Goal: Answer question/provide support: Share knowledge or assist other users

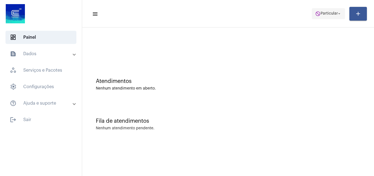
click at [323, 10] on span "do_not_disturb Particular arrow_drop_down" at bounding box center [328, 13] width 27 height 10
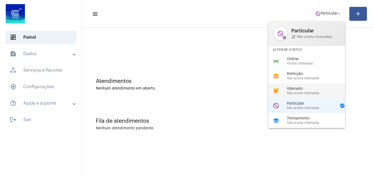
click at [302, 92] on span "Não aceita chamadas" at bounding box center [318, 93] width 62 height 4
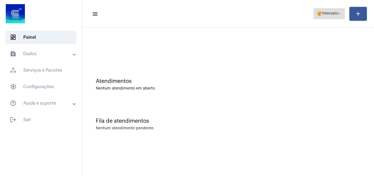
click at [323, 13] on span "Intervalo" at bounding box center [330, 14] width 16 height 4
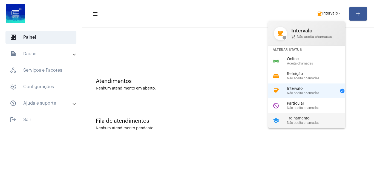
click at [295, 121] on span "Não aceita chamadas" at bounding box center [318, 123] width 62 height 4
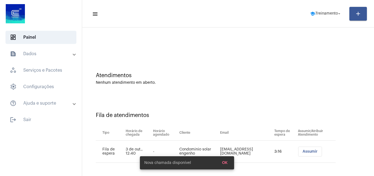
scroll to position [7, 0]
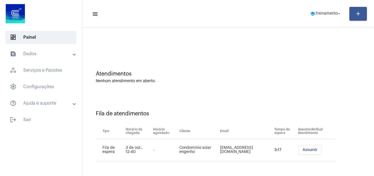
click at [303, 150] on span "Assumir" at bounding box center [310, 150] width 15 height 4
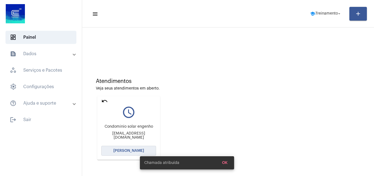
click at [118, 151] on span "[PERSON_NAME]" at bounding box center [128, 150] width 31 height 4
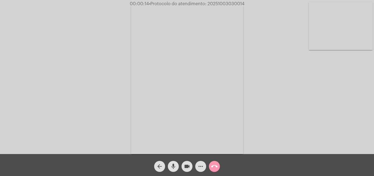
click at [276, 113] on div "Acessando Câmera e Microfone..." at bounding box center [187, 78] width 373 height 154
click at [293, 103] on div "Acessando Câmera e Microfone..." at bounding box center [187, 78] width 373 height 154
click at [201, 164] on mat-icon "more_horiz" at bounding box center [201, 166] width 7 height 7
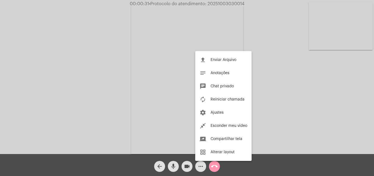
click at [103, 73] on div at bounding box center [187, 88] width 374 height 176
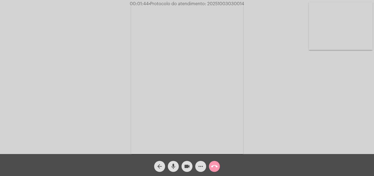
click at [199, 168] on mat-icon "more_horiz" at bounding box center [201, 166] width 7 height 7
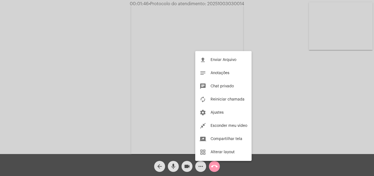
click at [125, 62] on div at bounding box center [187, 88] width 374 height 176
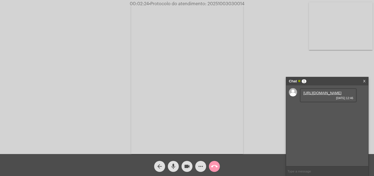
click at [313, 95] on link "[URL][DOMAIN_NAME]" at bounding box center [323, 93] width 38 height 4
click at [30, 47] on div "Acessando Câmera e Microfone..." at bounding box center [187, 78] width 373 height 154
click at [322, 110] on link "[URL][DOMAIN_NAME]" at bounding box center [323, 108] width 38 height 4
click at [38, 59] on div "Acessando Câmera e Microfone..." at bounding box center [187, 78] width 373 height 154
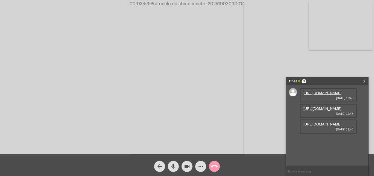
click at [318, 126] on link "[URL][DOMAIN_NAME]" at bounding box center [323, 124] width 38 height 4
click at [126, 10] on div "Acessando Câmera e Microfone..." at bounding box center [187, 78] width 373 height 154
click at [198, 164] on mat-icon "more_horiz" at bounding box center [201, 166] width 7 height 7
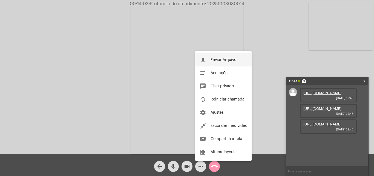
click at [212, 61] on span "Enviar Arquivo" at bounding box center [224, 60] width 26 height 4
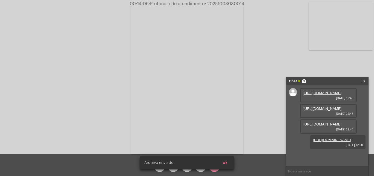
scroll to position [33, 0]
click at [230, 164] on button "ok" at bounding box center [225, 163] width 13 height 10
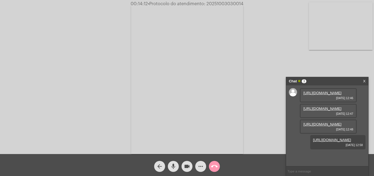
click at [198, 164] on mat-icon "more_horiz" at bounding box center [201, 166] width 7 height 7
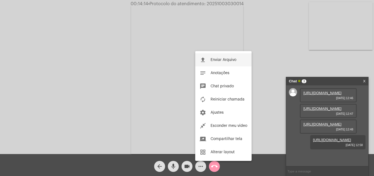
click at [218, 62] on button "file_upload Enviar Arquivo" at bounding box center [223, 59] width 56 height 13
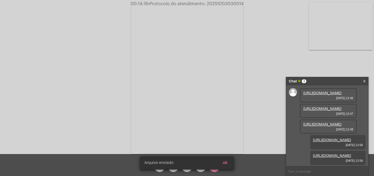
scroll to position [61, 0]
click at [228, 162] on button "ok" at bounding box center [225, 163] width 13 height 10
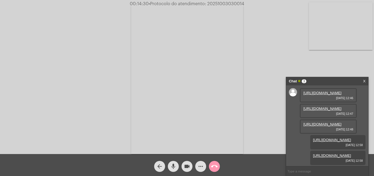
click at [219, 2] on span "• Protocolo do atendimento: 20251003030014" at bounding box center [197, 4] width 96 height 4
copy span "20251003030014"
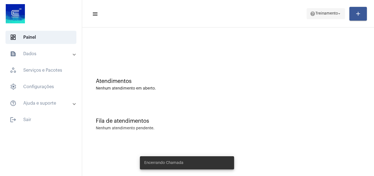
click at [326, 12] on span "Treinamento" at bounding box center [327, 14] width 22 height 4
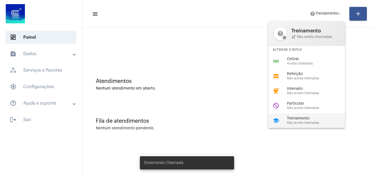
click at [307, 122] on span "Não aceita chamadas" at bounding box center [318, 123] width 62 height 4
